Goal: Contribute content: Contribute content

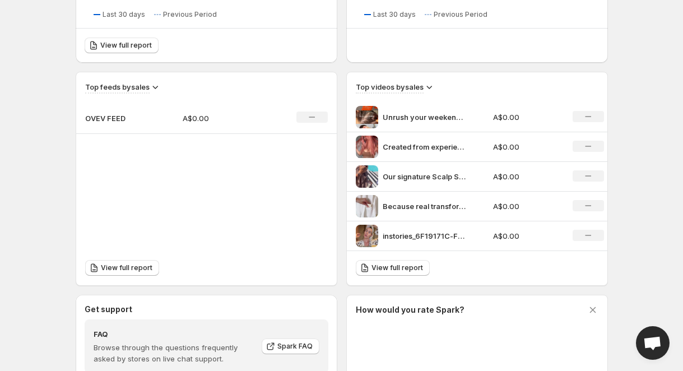
scroll to position [330, 0]
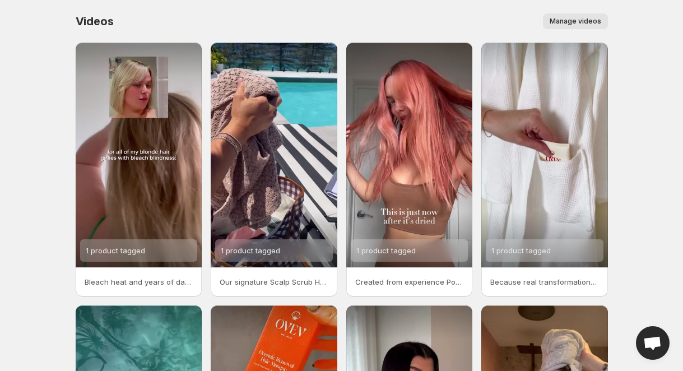
click at [582, 24] on span "Manage videos" at bounding box center [575, 21] width 52 height 9
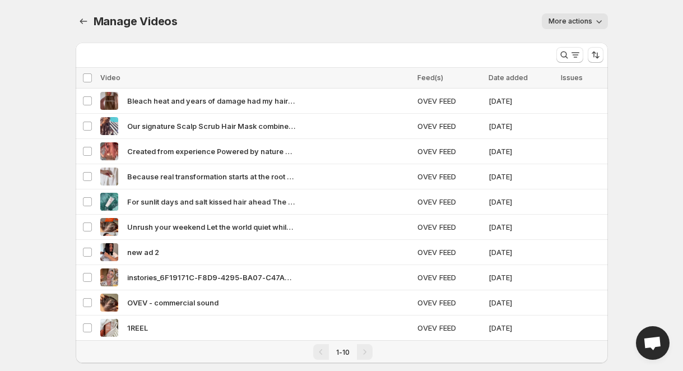
click at [597, 21] on icon "button" at bounding box center [599, 21] width 6 height 3
click at [464, 22] on div "More actions" at bounding box center [399, 21] width 417 height 16
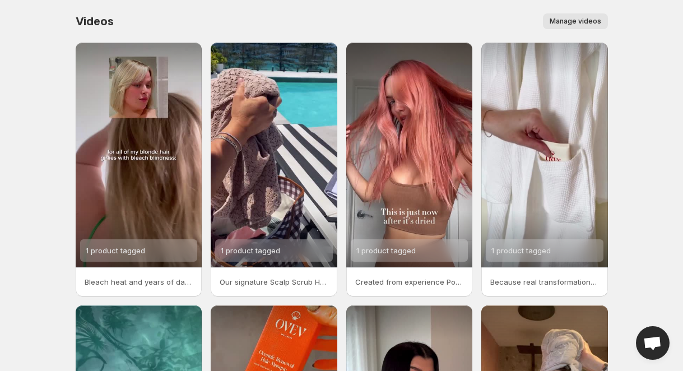
scroll to position [240, 0]
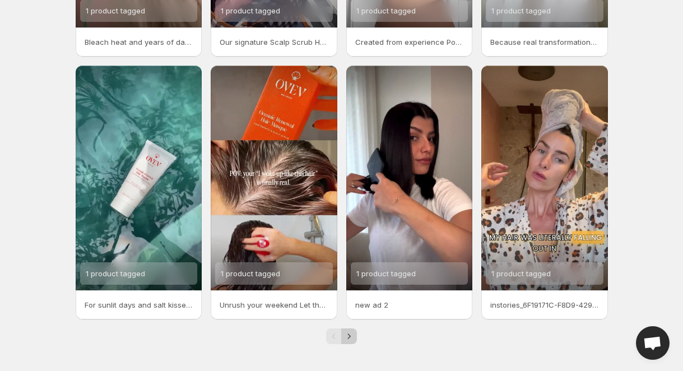
click at [348, 337] on icon "Next" at bounding box center [348, 335] width 11 height 11
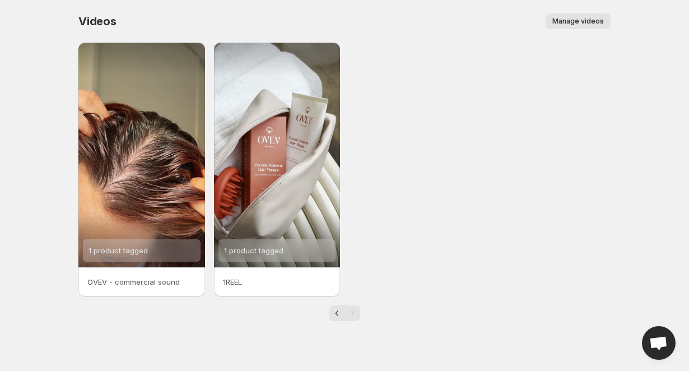
click at [586, 16] on button "Manage videos" at bounding box center [578, 21] width 65 height 16
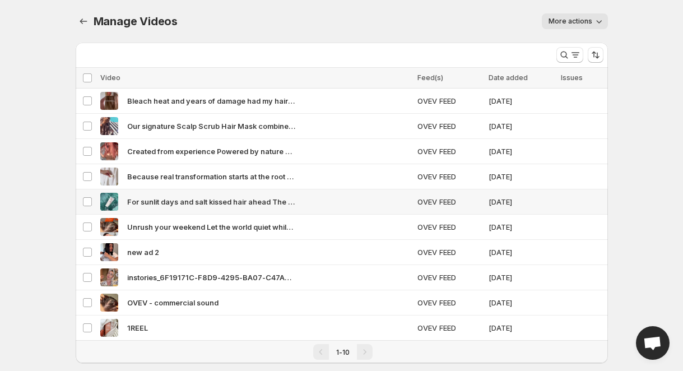
scroll to position [19, 0]
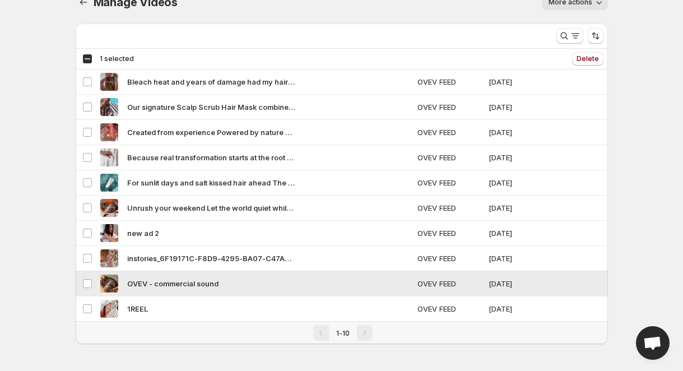
click at [367, 286] on div "OVEV - commercial sound" at bounding box center [255, 283] width 310 height 18
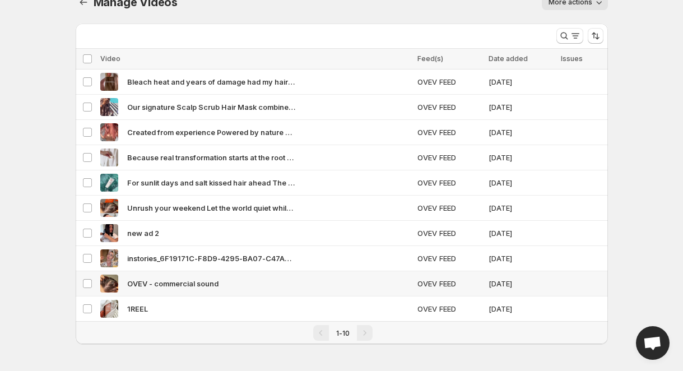
click at [338, 288] on div "OVEV - commercial sound" at bounding box center [255, 283] width 310 height 18
click at [585, 57] on span "Delete" at bounding box center [587, 58] width 22 height 9
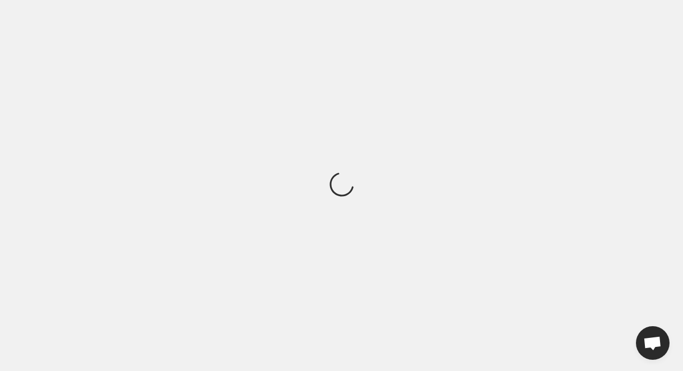
scroll to position [0, 0]
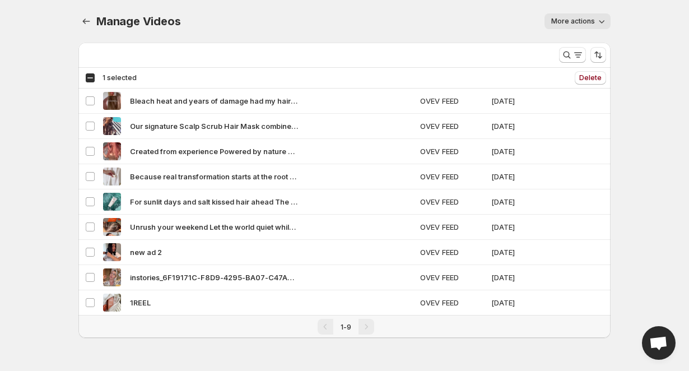
click at [403, 30] on div "Manage Videos. This page is ready Manage Videos More actions More actions More …" at bounding box center [344, 21] width 532 height 43
click at [95, 75] on div "Select all 9 videos 1 selected" at bounding box center [111, 78] width 52 height 10
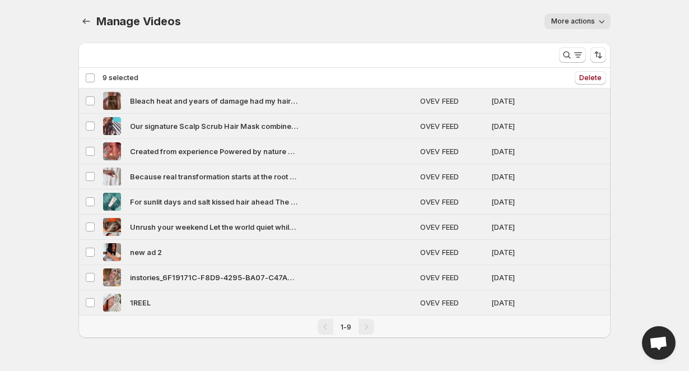
click at [90, 79] on div "Deselect all 9 videos 9 selected" at bounding box center [111, 78] width 53 height 10
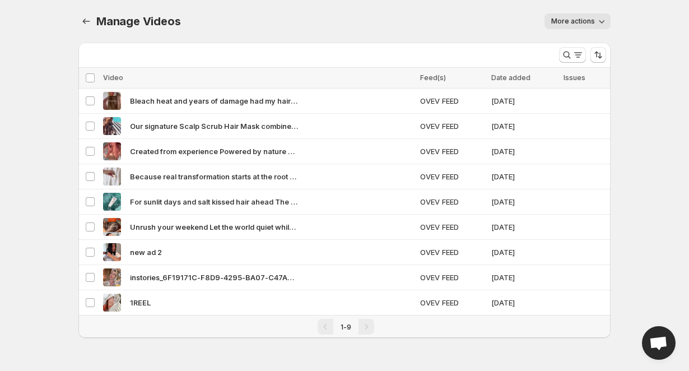
click at [613, 22] on div "Manage Videos. This page is ready Manage Videos More actions More actions More …" at bounding box center [344, 182] width 559 height 365
click at [594, 22] on span "More actions" at bounding box center [573, 21] width 44 height 9
click at [450, 21] on div "More actions" at bounding box center [402, 21] width 417 height 16
click at [75, 26] on div "Manage Videos. This page is ready Manage Videos More actions More actions More …" at bounding box center [344, 182] width 559 height 365
click at [92, 23] on button "Manage Videos" at bounding box center [86, 21] width 16 height 16
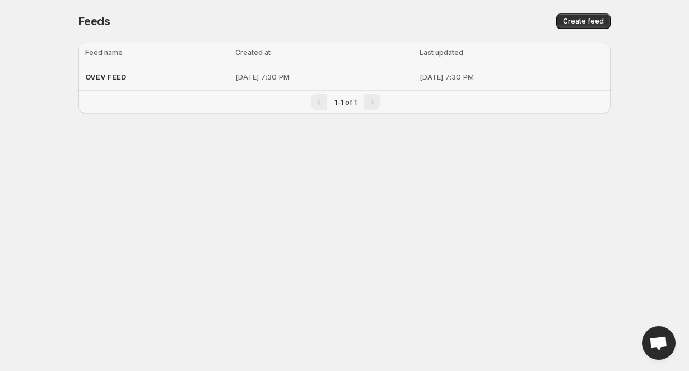
click at [122, 81] on div "OVEV FEED" at bounding box center [156, 77] width 143 height 20
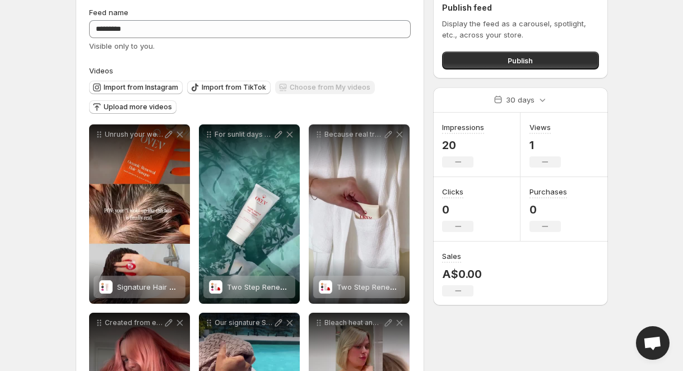
scroll to position [68, 0]
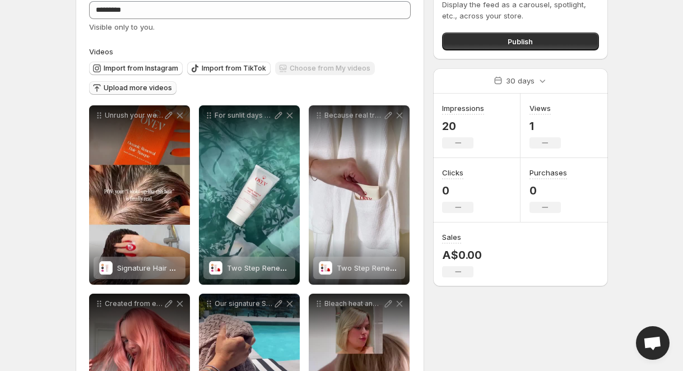
click at [128, 89] on span "Upload more videos" at bounding box center [138, 87] width 68 height 9
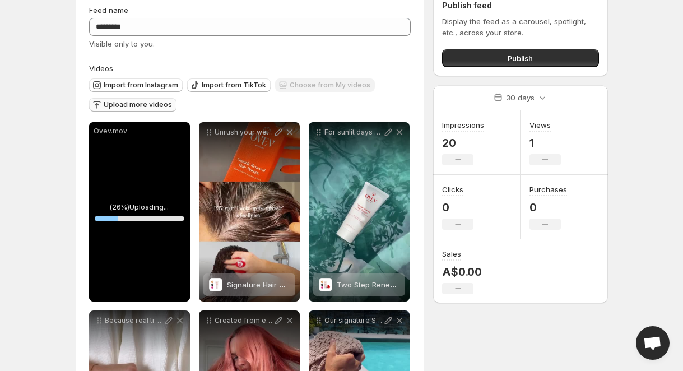
scroll to position [0, 0]
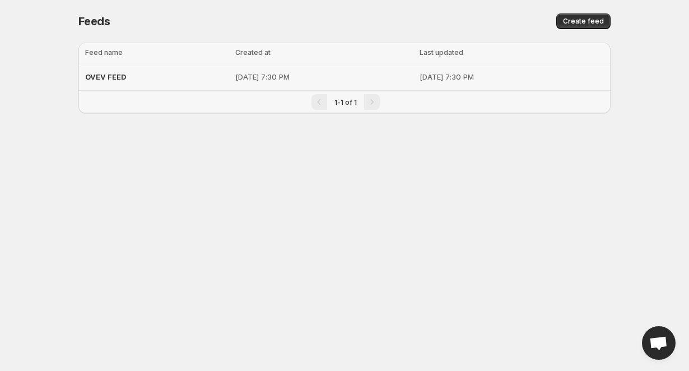
click at [122, 81] on div "OVEV FEED" at bounding box center [156, 77] width 143 height 20
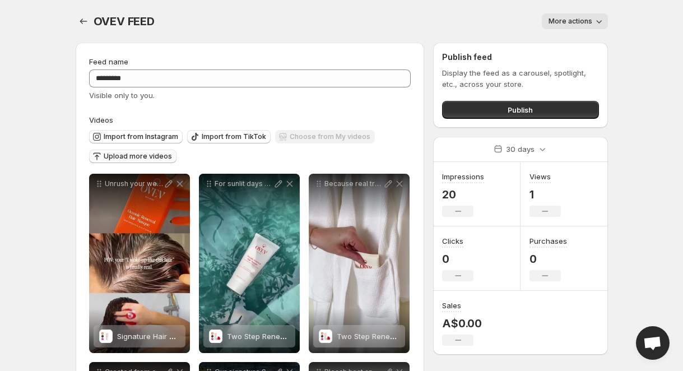
click at [139, 153] on span "Upload more videos" at bounding box center [138, 156] width 68 height 9
click at [109, 156] on span "Upload more videos" at bounding box center [138, 156] width 68 height 9
click at [109, 138] on span "Import from Instagram" at bounding box center [141, 136] width 74 height 9
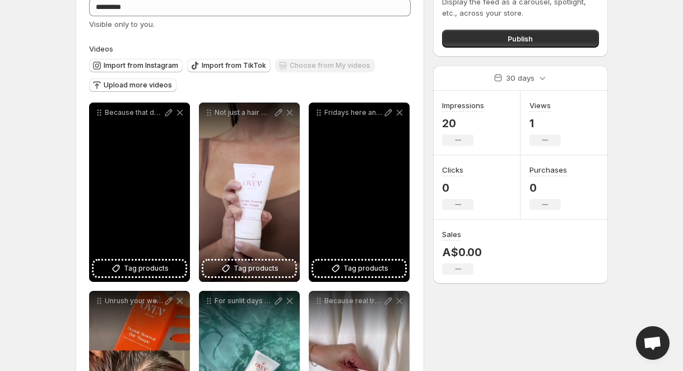
scroll to position [76, 0]
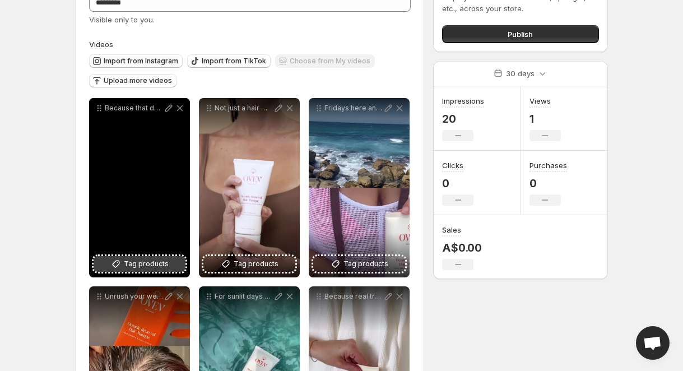
click at [152, 266] on span "Tag products" at bounding box center [146, 263] width 45 height 11
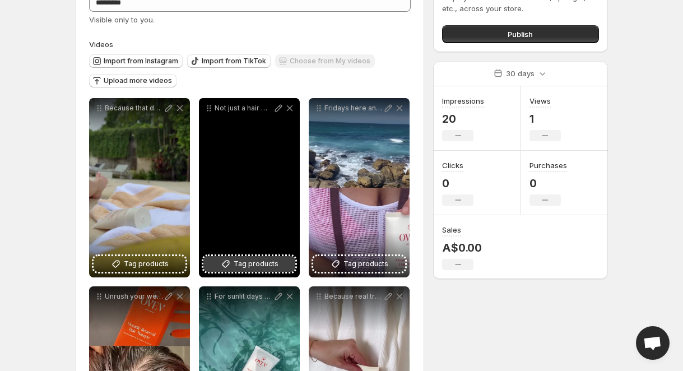
click at [230, 270] on button "Tag products" at bounding box center [249, 264] width 92 height 16
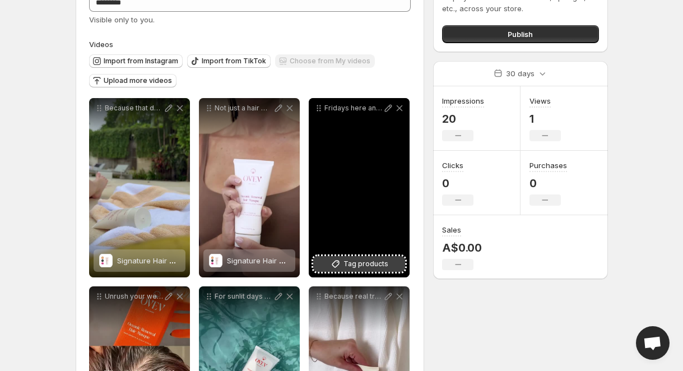
click at [360, 264] on span "Tag products" at bounding box center [365, 263] width 45 height 11
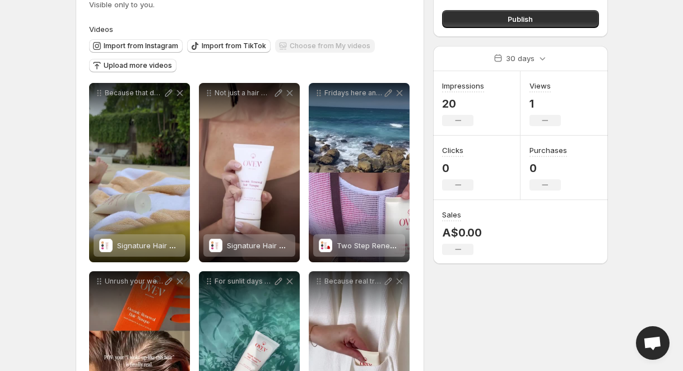
scroll to position [0, 0]
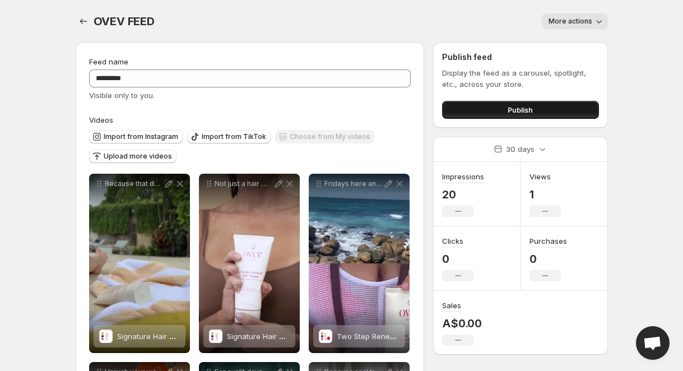
click at [523, 108] on span "Publish" at bounding box center [519, 109] width 25 height 11
click at [489, 114] on button "Publish" at bounding box center [520, 110] width 156 height 18
